Goal: Navigation & Orientation: Find specific page/section

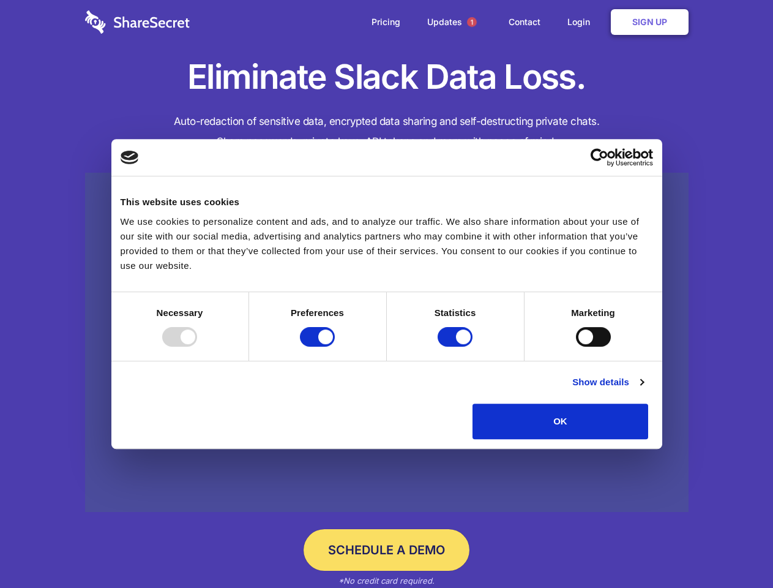
click at [197, 346] on div at bounding box center [179, 337] width 35 height 20
click at [335, 346] on input "Preferences" at bounding box center [317, 337] width 35 height 20
checkbox input "false"
click at [457, 346] on input "Statistics" at bounding box center [455, 337] width 35 height 20
checkbox input "false"
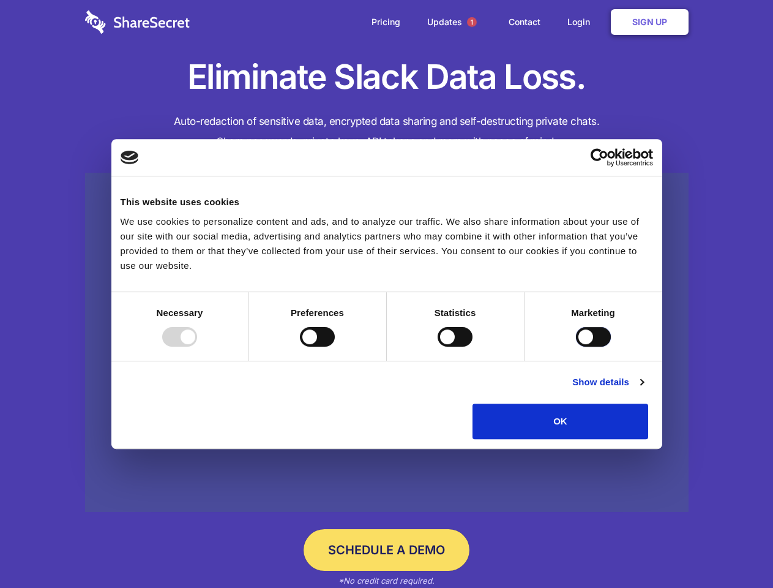
click at [576, 346] on input "Marketing" at bounding box center [593, 337] width 35 height 20
checkbox input "true"
click at [643, 389] on link "Show details" at bounding box center [607, 382] width 71 height 15
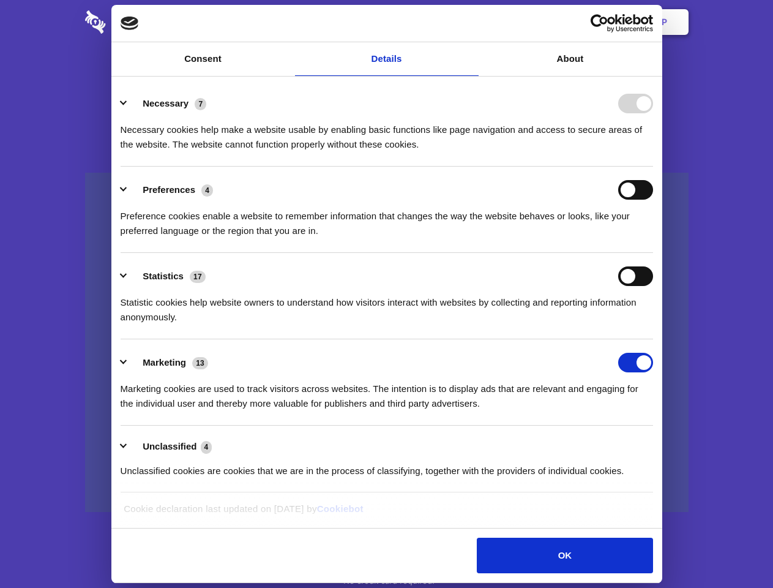
click at [653, 167] on li "Necessary 7 Necessary cookies help make a website usable by enabling basic func…" at bounding box center [387, 123] width 533 height 86
click at [471, 22] on span "1" at bounding box center [472, 22] width 10 height 10
